Goal: Information Seeking & Learning: Learn about a topic

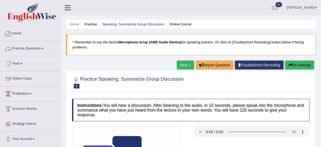
click at [21, 33] on link "Home" at bounding box center [30, 32] width 60 height 13
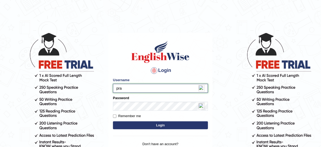
type input "prakriti446"
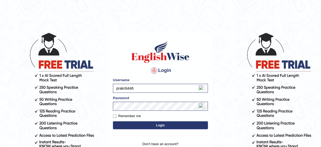
click at [160, 122] on button "Login" at bounding box center [160, 125] width 95 height 8
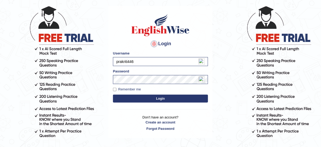
scroll to position [25, 0]
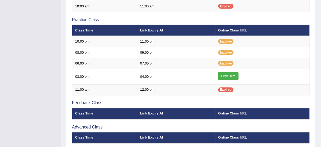
click at [229, 73] on link "Click Here" at bounding box center [228, 76] width 20 height 8
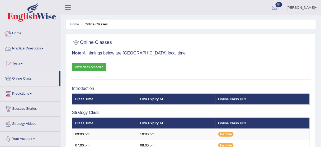
click at [27, 47] on link "Practice Questions" at bounding box center [30, 47] width 60 height 13
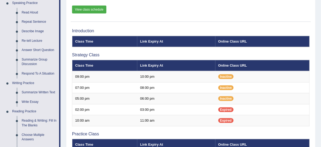
scroll to position [79, 0]
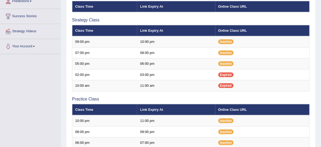
scroll to position [79, 0]
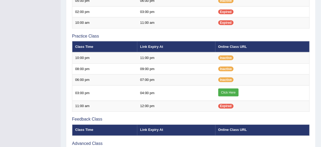
scroll to position [159, 0]
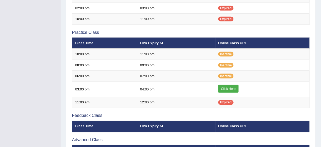
click at [228, 88] on link "Click Here" at bounding box center [228, 89] width 20 height 8
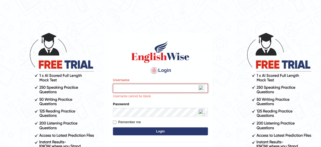
type input "prakriti446"
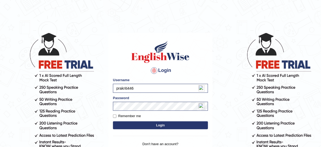
click at [156, 124] on button "Login" at bounding box center [160, 125] width 95 height 8
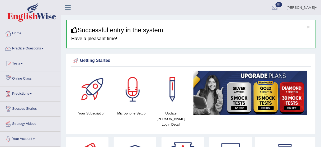
click at [28, 80] on link "Online Class" at bounding box center [30, 77] width 60 height 13
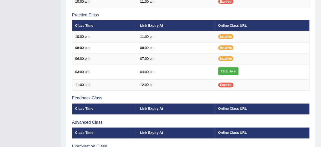
scroll to position [177, 0]
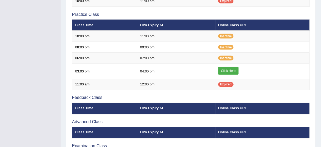
click at [223, 67] on link "Click Here" at bounding box center [228, 71] width 20 height 8
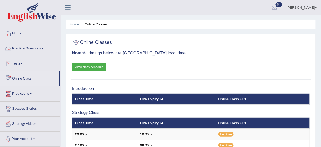
click at [25, 76] on link "Online Class" at bounding box center [29, 77] width 59 height 13
click at [33, 48] on link "Practice Questions" at bounding box center [30, 47] width 60 height 13
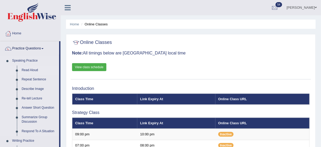
click at [27, 67] on link "Read Aloud" at bounding box center [39, 69] width 40 height 9
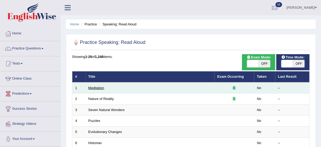
click at [94, 88] on link "Meditation" at bounding box center [96, 88] width 16 height 4
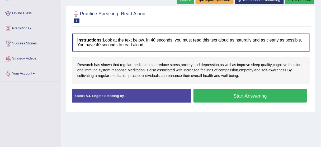
scroll to position [74, 0]
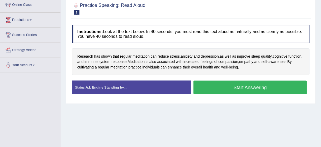
click at [238, 88] on button "Start Answering" at bounding box center [249, 86] width 113 height 13
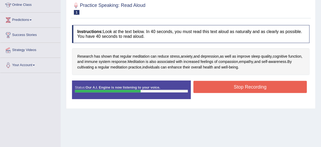
click at [238, 88] on button "Stop Recording" at bounding box center [249, 87] width 113 height 12
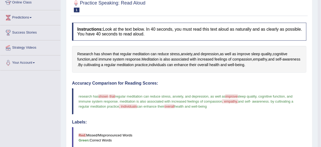
scroll to position [0, 0]
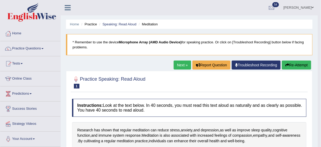
click at [184, 64] on link "Next »" at bounding box center [181, 64] width 17 height 9
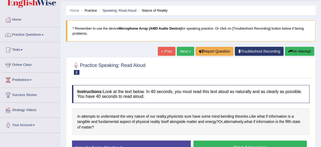
scroll to position [9, 0]
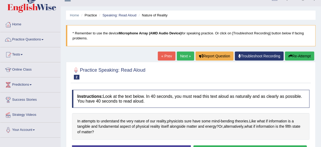
click at [302, 56] on button "Re-Attempt" at bounding box center [299, 55] width 29 height 9
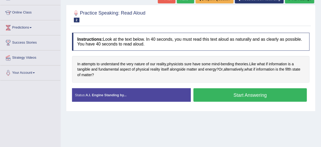
scroll to position [66, 0]
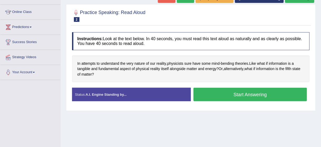
click at [230, 93] on button "Start Answering" at bounding box center [249, 94] width 113 height 13
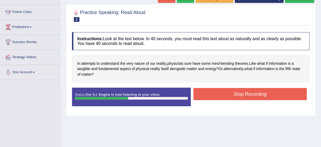
click at [230, 93] on button "Stop Recording" at bounding box center [249, 94] width 113 height 12
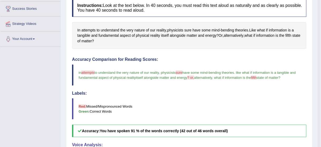
scroll to position [0, 0]
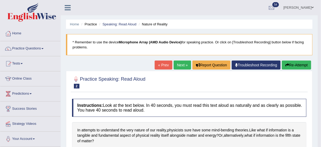
click at [176, 63] on link "Next »" at bounding box center [181, 64] width 17 height 9
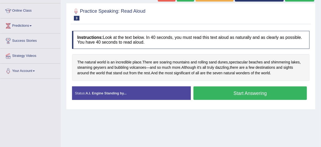
scroll to position [72, 0]
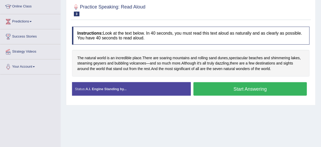
click at [259, 90] on button "Start Answering" at bounding box center [249, 88] width 113 height 13
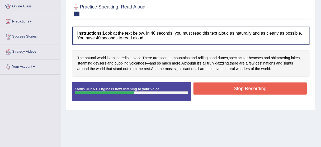
click at [259, 90] on button "Stop Recording" at bounding box center [249, 88] width 113 height 12
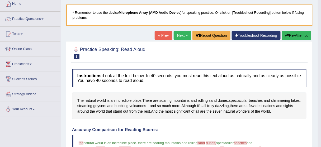
scroll to position [3, 0]
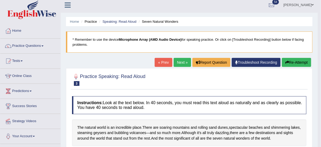
click at [183, 60] on link "Next »" at bounding box center [181, 62] width 17 height 9
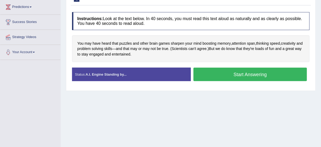
click at [245, 77] on button "Start Answering" at bounding box center [249, 73] width 113 height 13
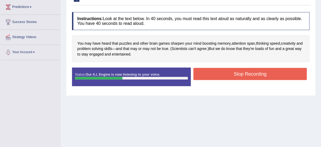
click at [245, 77] on button "Stop Recording" at bounding box center [249, 74] width 113 height 12
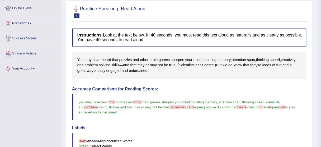
scroll to position [0, 0]
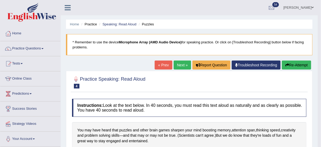
click at [183, 64] on link "Next »" at bounding box center [181, 64] width 17 height 9
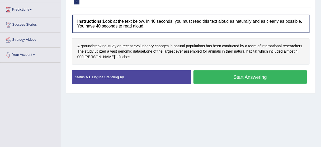
scroll to position [84, 0]
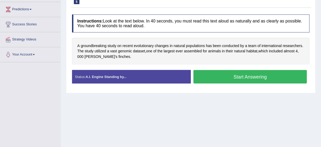
click at [252, 72] on button "Start Answering" at bounding box center [249, 76] width 113 height 13
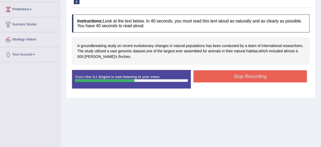
click at [222, 72] on button "Stop Recording" at bounding box center [249, 76] width 113 height 12
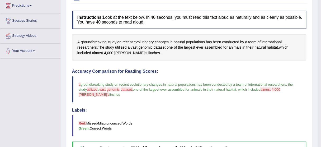
scroll to position [0, 0]
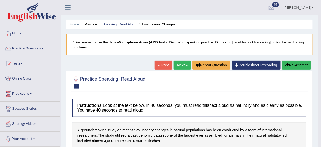
click at [183, 64] on link "Next »" at bounding box center [181, 64] width 17 height 9
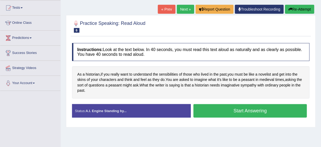
scroll to position [84, 0]
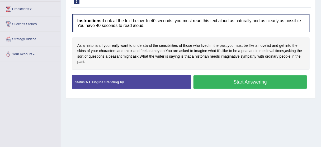
click at [247, 84] on button "Start Answering" at bounding box center [249, 81] width 113 height 13
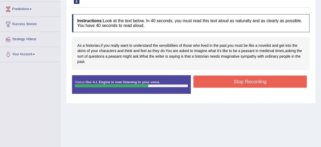
click at [247, 84] on button "Stop Recording" at bounding box center [249, 81] width 113 height 12
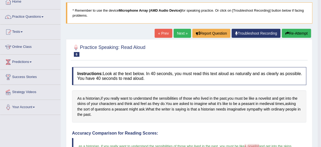
scroll to position [0, 0]
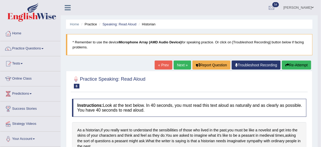
click at [182, 62] on link "Next »" at bounding box center [181, 64] width 17 height 9
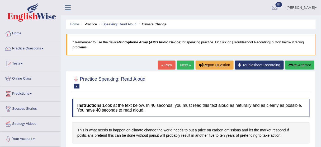
scroll to position [89, 0]
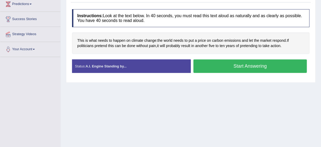
click at [258, 69] on button "Start Answering" at bounding box center [249, 65] width 113 height 13
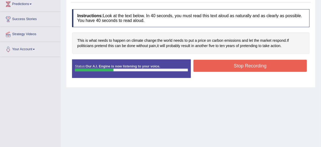
click at [248, 64] on button "Stop Recording" at bounding box center [249, 66] width 113 height 12
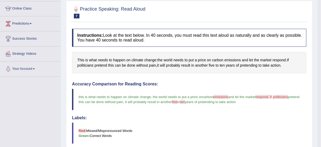
scroll to position [30, 0]
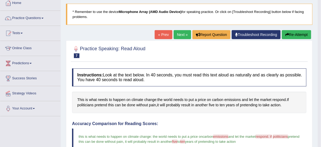
click at [179, 33] on link "Next »" at bounding box center [181, 34] width 17 height 9
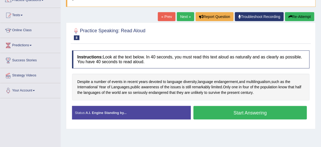
scroll to position [70, 0]
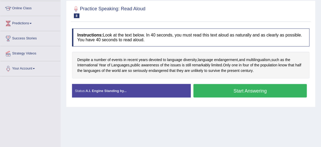
click at [231, 94] on button "Start Answering" at bounding box center [249, 90] width 113 height 13
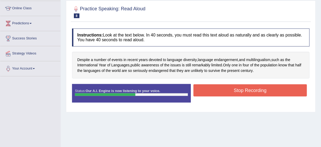
click at [222, 91] on button "Stop Recording" at bounding box center [249, 90] width 113 height 12
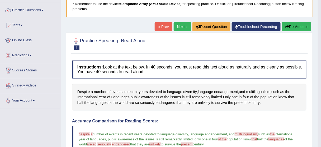
scroll to position [0, 0]
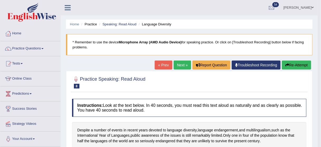
click at [176, 64] on link "Next »" at bounding box center [181, 64] width 17 height 9
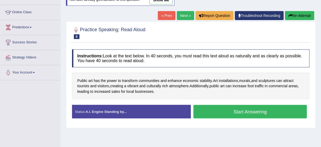
scroll to position [68, 0]
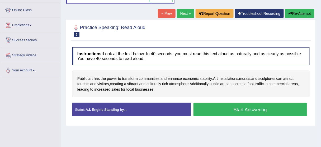
click at [244, 109] on button "Start Answering" at bounding box center [249, 109] width 113 height 13
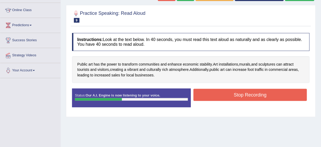
click at [210, 100] on div "Stop Recording" at bounding box center [250, 95] width 119 height 13
click at [207, 95] on button "Stop Recording" at bounding box center [249, 95] width 113 height 12
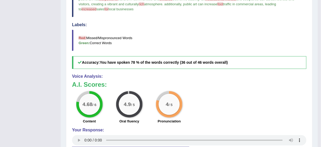
scroll to position [0, 0]
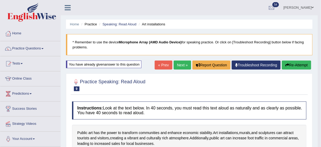
click at [181, 65] on link "Next »" at bounding box center [181, 64] width 17 height 9
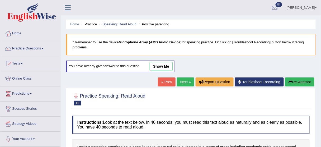
scroll to position [40, 0]
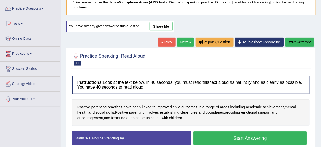
click at [245, 139] on button "Start Answering" at bounding box center [249, 137] width 113 height 13
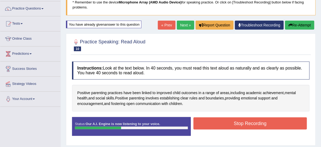
click at [236, 122] on button "Stop Recording" at bounding box center [249, 123] width 113 height 12
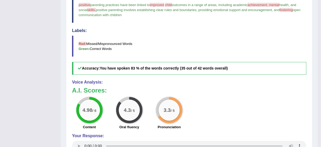
scroll to position [0, 0]
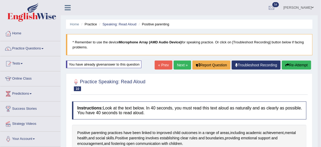
click at [182, 61] on link "Next »" at bounding box center [181, 64] width 17 height 9
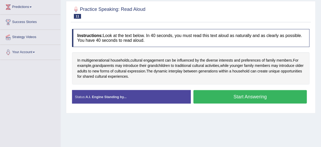
scroll to position [91, 0]
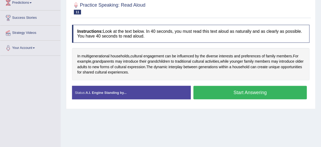
click at [249, 95] on button "Start Answering" at bounding box center [249, 92] width 113 height 13
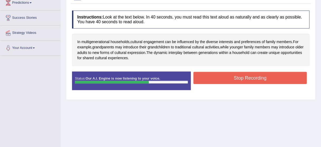
click at [250, 77] on button "Stop Recording" at bounding box center [249, 78] width 113 height 12
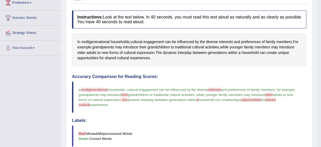
click at [225, 81] on blockquote "in multigenerational multi generation households , cultural engagement can be i…" at bounding box center [189, 96] width 234 height 31
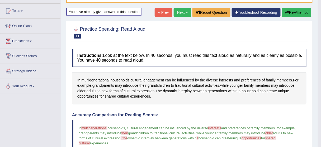
scroll to position [13, 0]
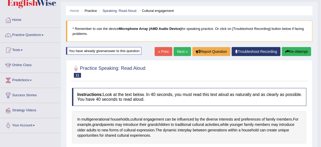
click at [184, 52] on link "Next »" at bounding box center [181, 51] width 17 height 9
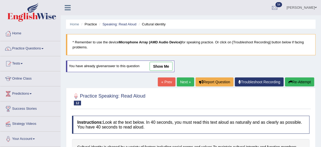
scroll to position [74, 0]
